Goal: Navigation & Orientation: Go to known website

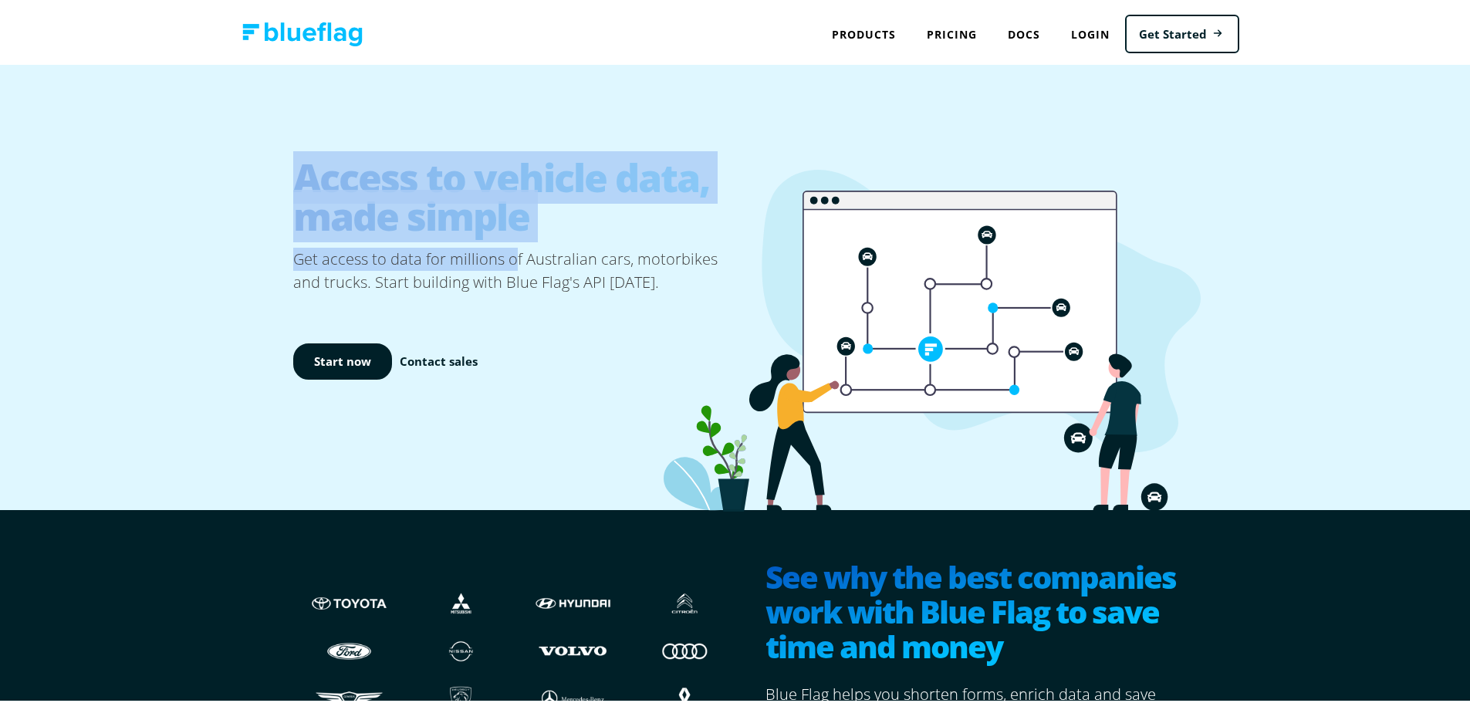
drag, startPoint x: 299, startPoint y: 176, endPoint x: 528, endPoint y: 259, distance: 244.5
click at [516, 249] on div "Access to vehicle data, made simple Get access to data for millions of Australi…" at bounding box center [516, 284] width 447 height 308
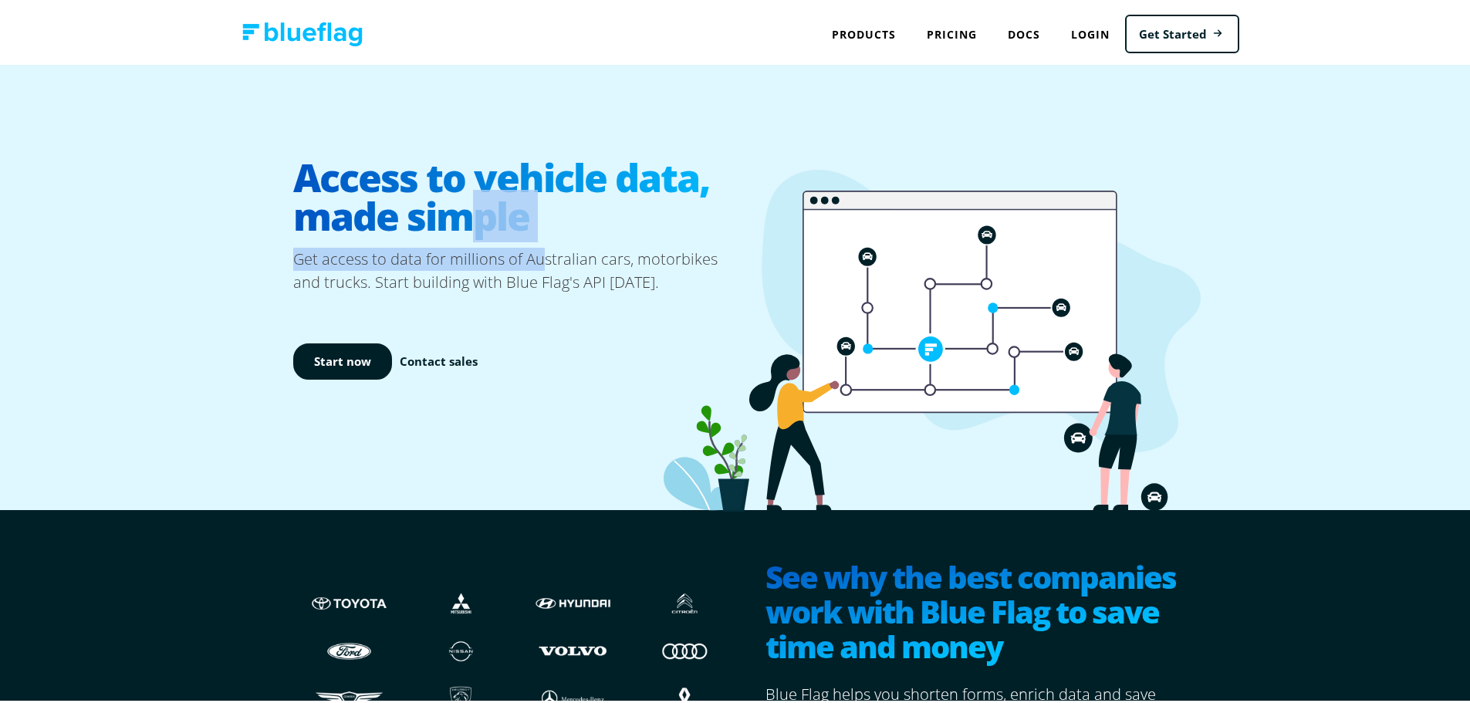
drag, startPoint x: 481, startPoint y: 244, endPoint x: 391, endPoint y: 194, distance: 102.2
click at [421, 213] on div "Access to vehicle data, made simple Get access to data for millions of Australi…" at bounding box center [516, 284] width 447 height 308
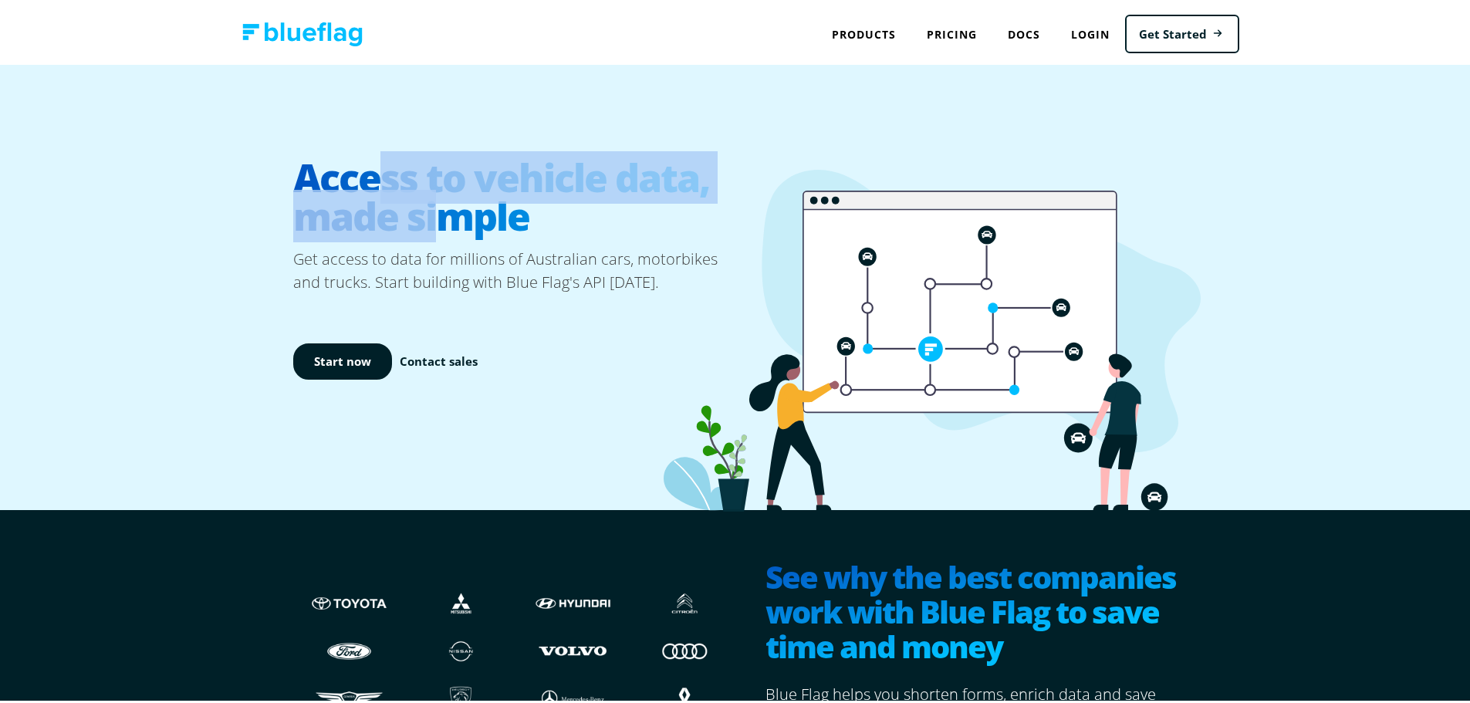
drag, startPoint x: 383, startPoint y: 191, endPoint x: 463, endPoint y: 235, distance: 90.8
click at [446, 224] on h1 "Access to vehicle data, made simple" at bounding box center [516, 194] width 447 height 102
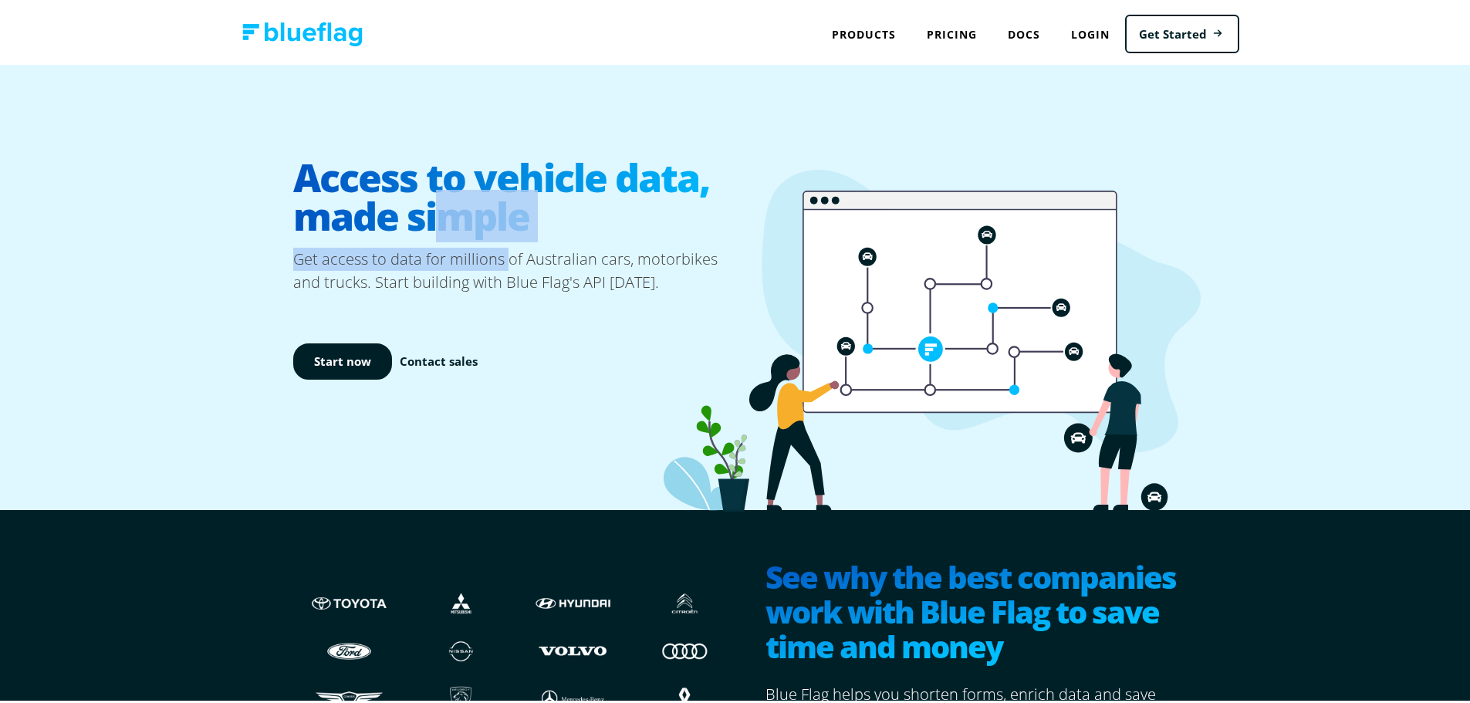
drag, startPoint x: 498, startPoint y: 259, endPoint x: 403, endPoint y: 206, distance: 108.1
click at [414, 214] on div "Access to vehicle data, made simple Get access to data for millions of Australi…" at bounding box center [516, 284] width 447 height 308
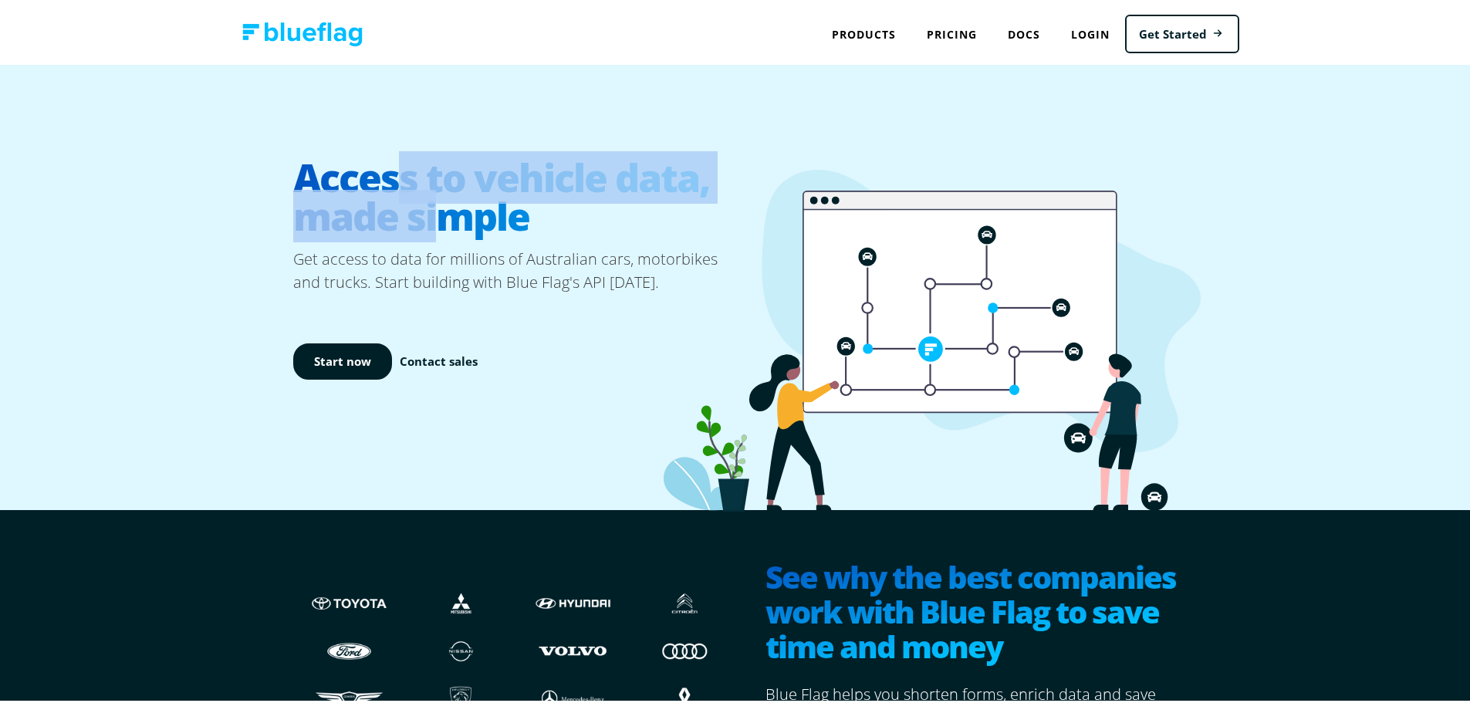
drag, startPoint x: 393, startPoint y: 199, endPoint x: 476, endPoint y: 245, distance: 94.3
click at [467, 238] on h1 "Access to vehicle data, made simple" at bounding box center [516, 194] width 447 height 102
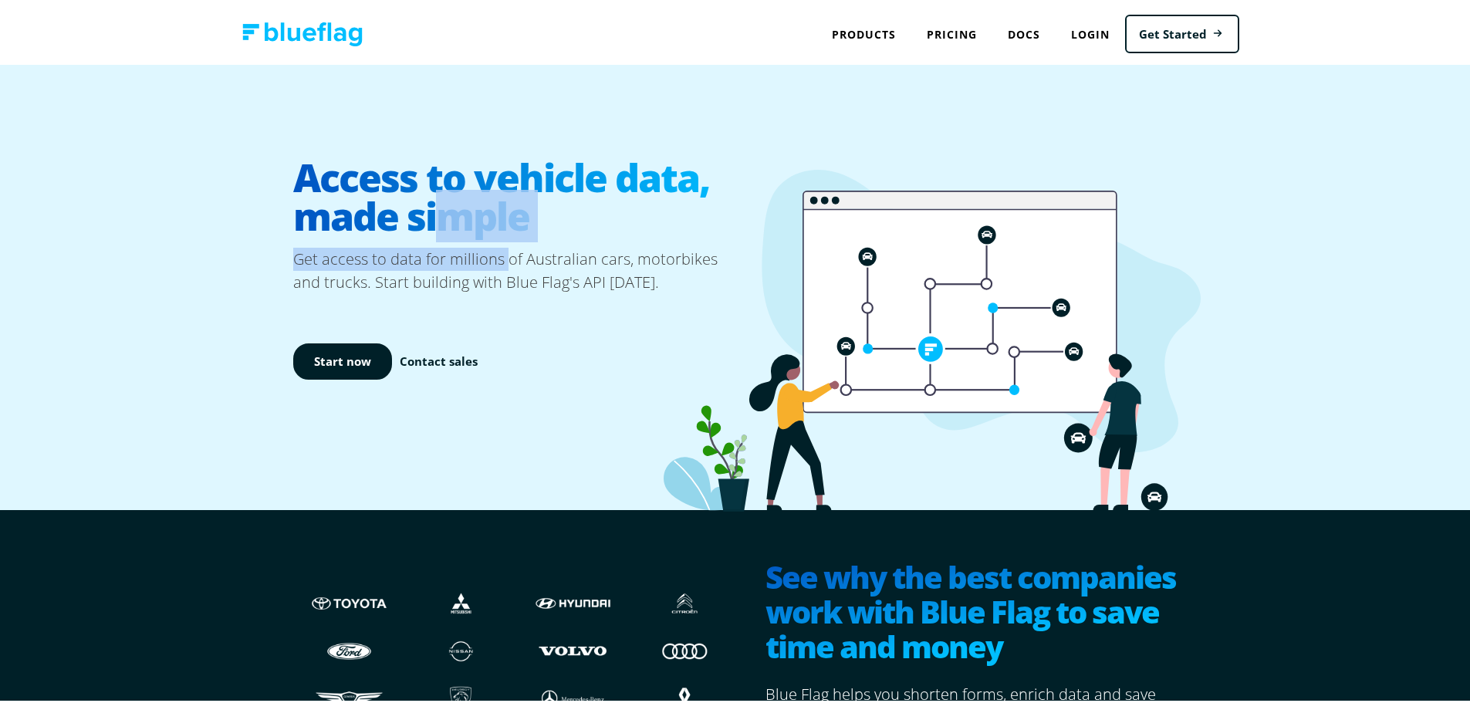
drag, startPoint x: 503, startPoint y: 262, endPoint x: 390, endPoint y: 191, distance: 133.8
click at [403, 201] on div "Access to vehicle data, made simple Get access to data for millions of Australi…" at bounding box center [516, 284] width 447 height 308
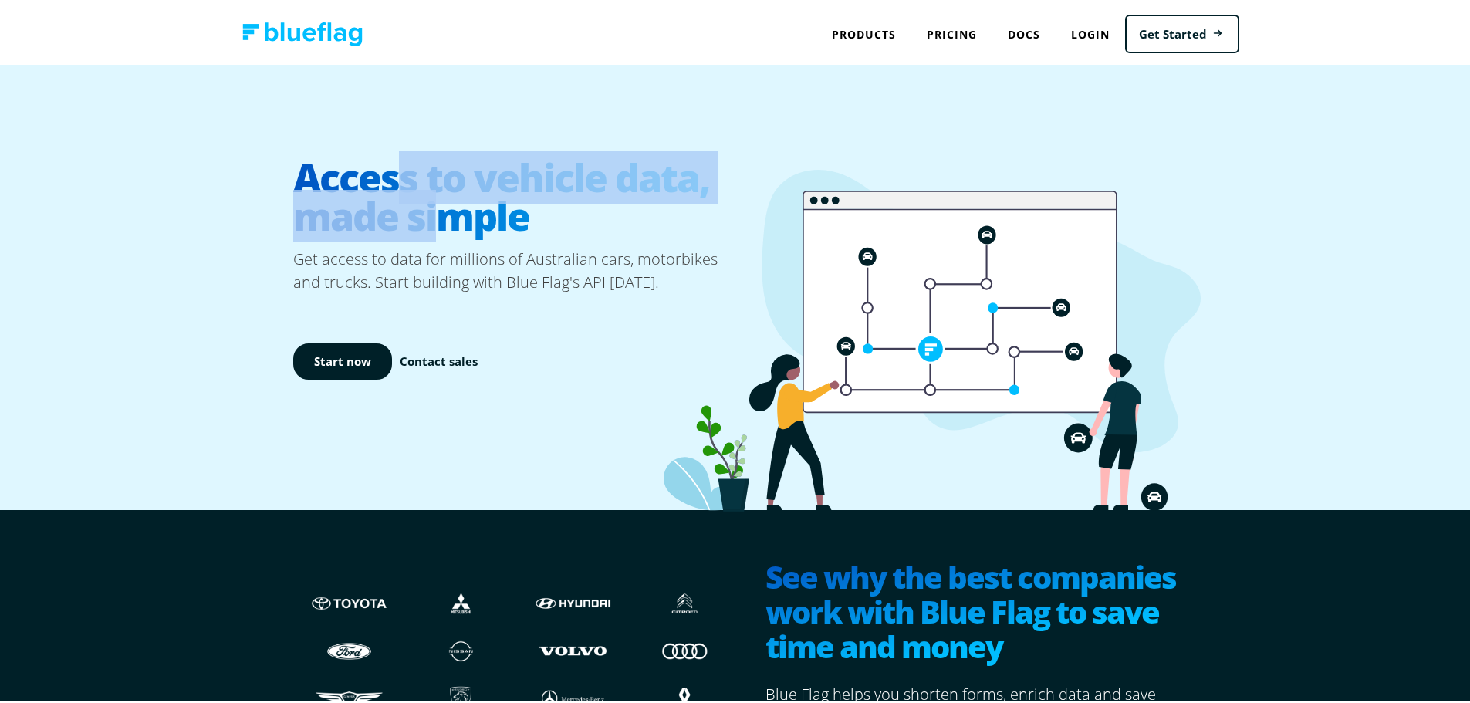
drag, startPoint x: 393, startPoint y: 191, endPoint x: 478, endPoint y: 241, distance: 98.2
click at [454, 224] on h1 "Access to vehicle data, made simple" at bounding box center [516, 194] width 447 height 102
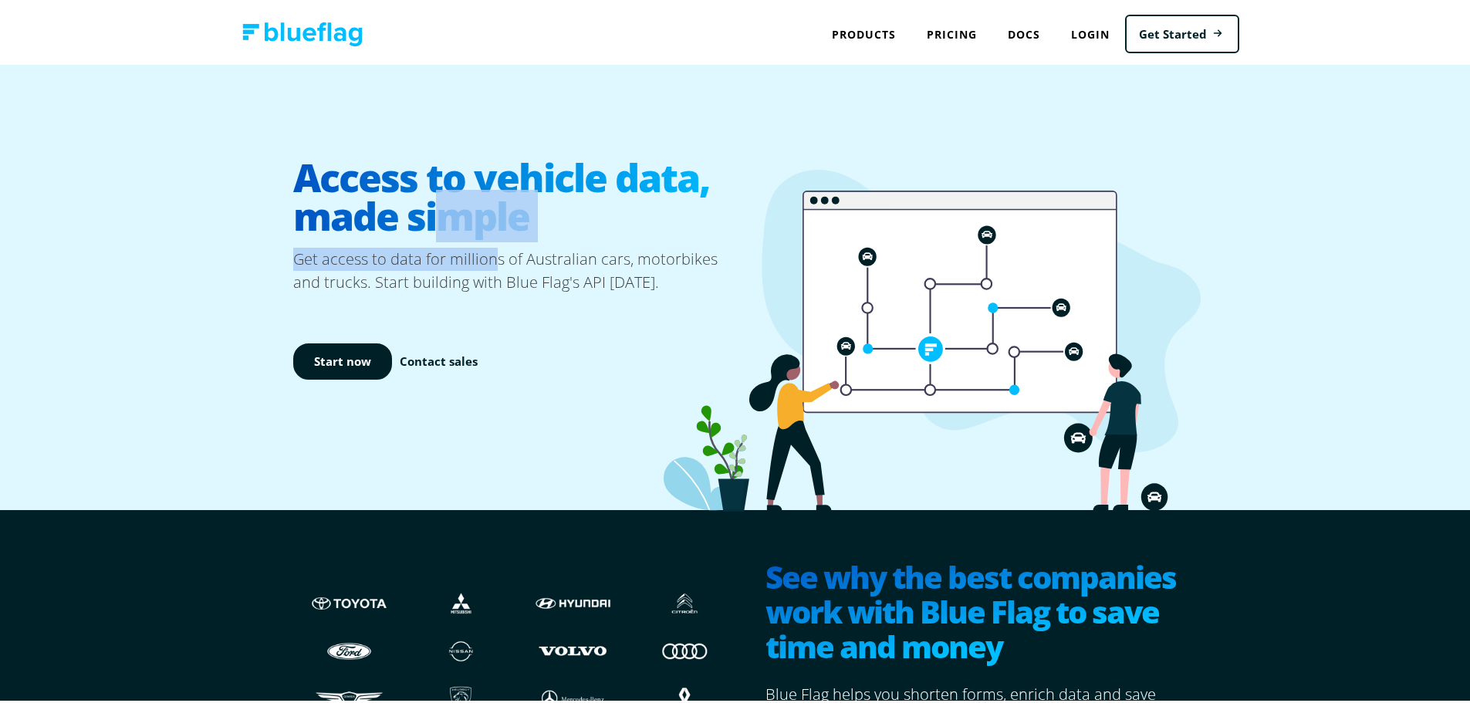
drag, startPoint x: 488, startPoint y: 247, endPoint x: 431, endPoint y: 211, distance: 66.6
click at [438, 217] on div "Access to vehicle data, made simple Get access to data for millions of Australi…" at bounding box center [516, 284] width 447 height 308
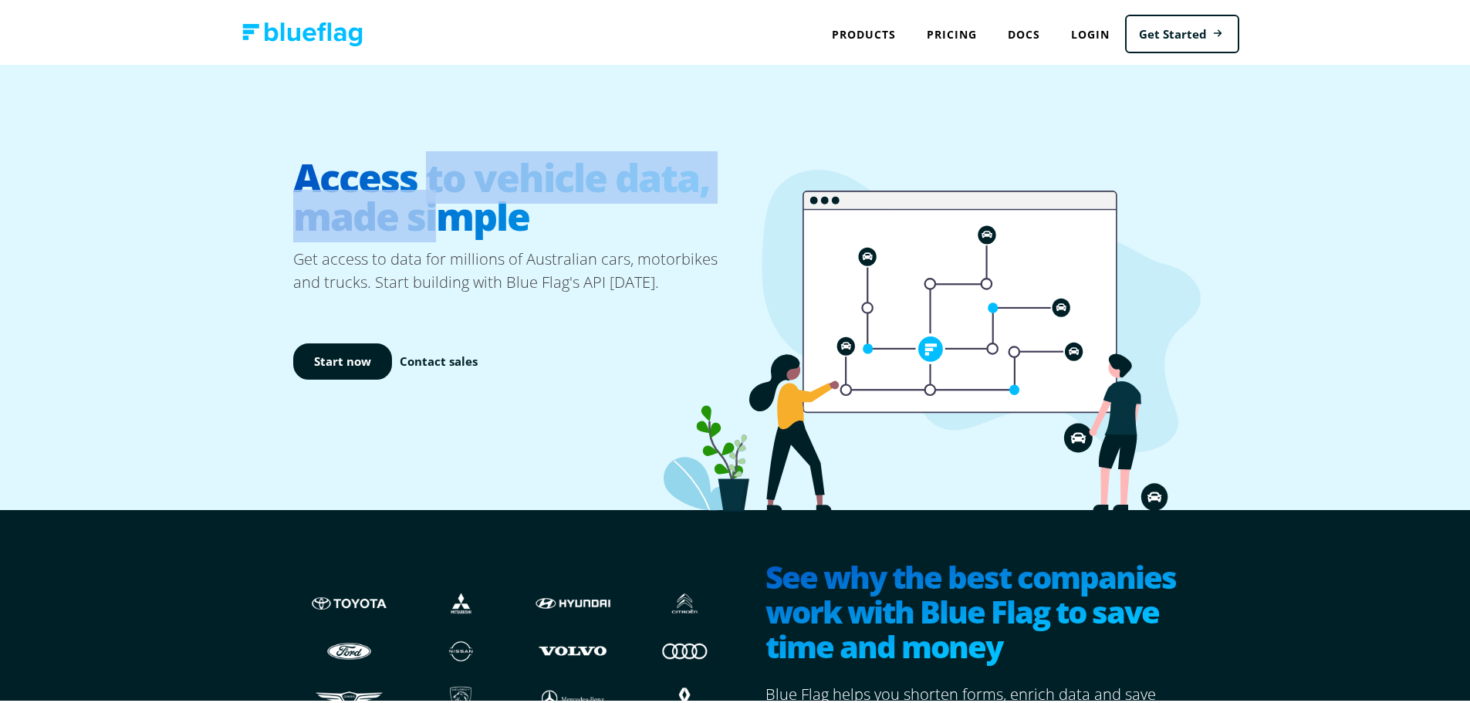
drag, startPoint x: 465, startPoint y: 228, endPoint x: 474, endPoint y: 234, distance: 10.1
click at [472, 232] on h1 "Access to vehicle data, made simple" at bounding box center [516, 194] width 447 height 102
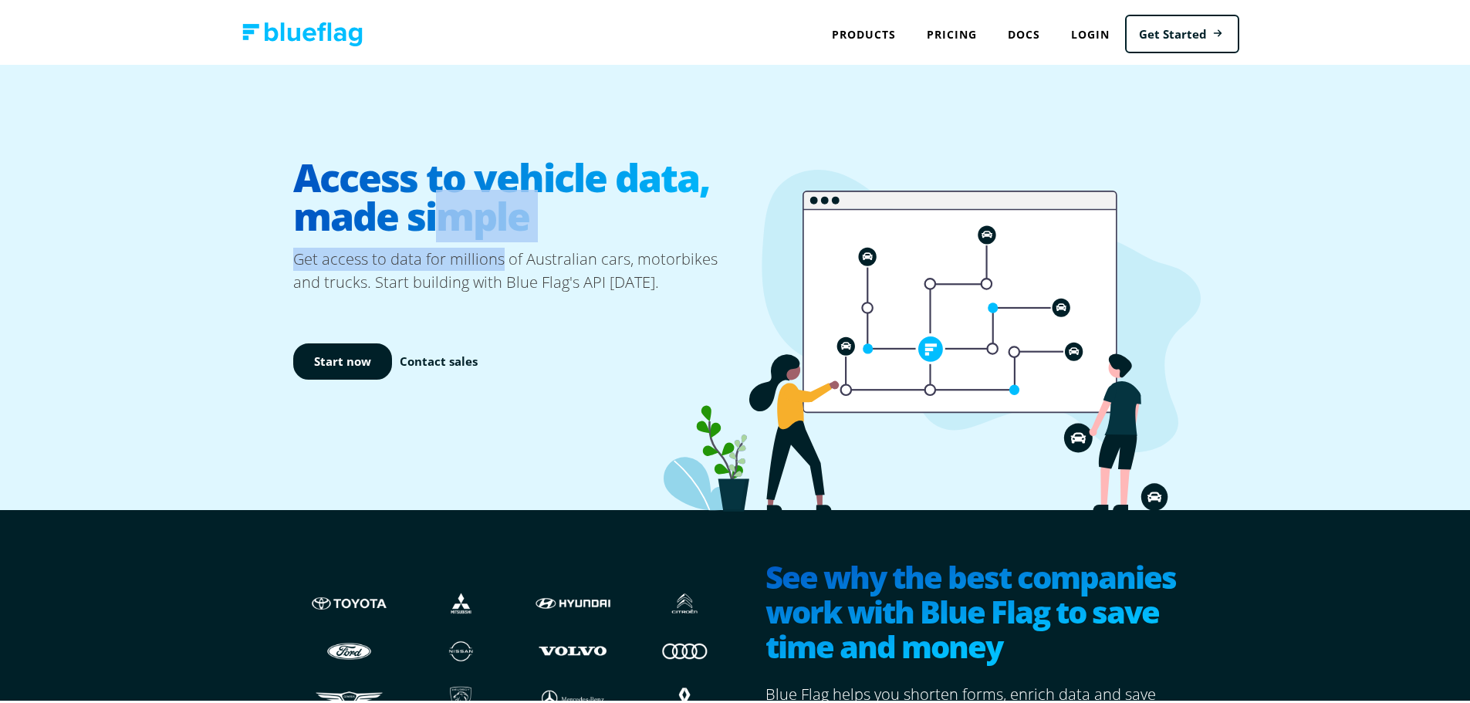
drag, startPoint x: 495, startPoint y: 252, endPoint x: 431, endPoint y: 211, distance: 75.6
click at [439, 218] on div "Access to vehicle data, made simple Get access to data for millions of Australi…" at bounding box center [516, 284] width 447 height 308
click at [431, 211] on h1 "Access to vehicle data, made simple" at bounding box center [516, 194] width 447 height 102
click at [1100, 28] on link "Login" at bounding box center [1089, 31] width 69 height 32
